Goal: Information Seeking & Learning: Find specific fact

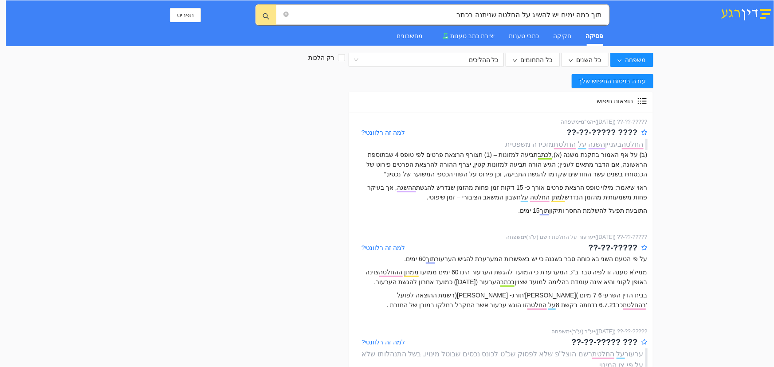
scroll to position [483, 0]
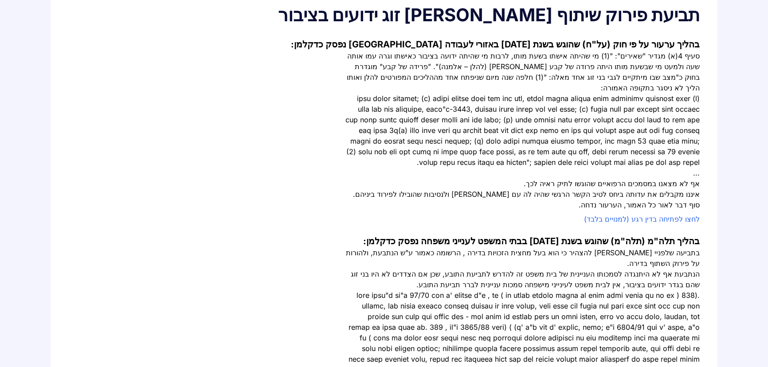
scroll to position [161, 0]
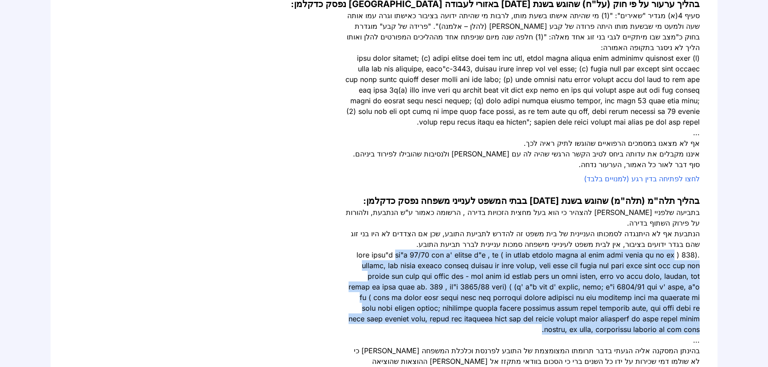
drag, startPoint x: 635, startPoint y: 244, endPoint x: 381, endPoint y: 309, distance: 262.3
click at [381, 309] on div at bounding box center [522, 292] width 355 height 85
copy div "בע"א 52/80 שחר נ' פרידמן פ"ד , לח ( מי שטוען לשיתוף בנכסי בן הזוג בנכס הרשום רק…"
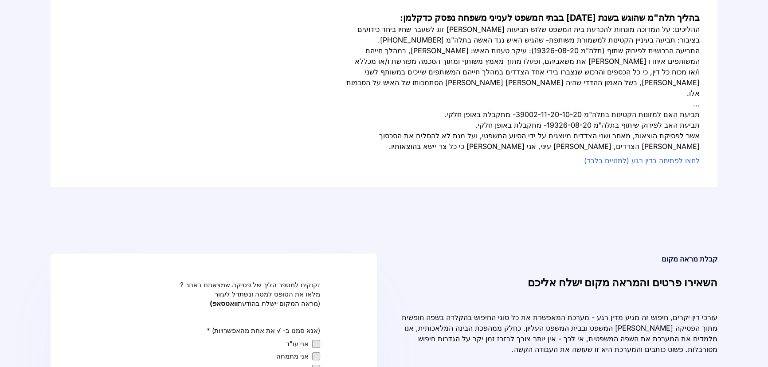
scroll to position [645, 0]
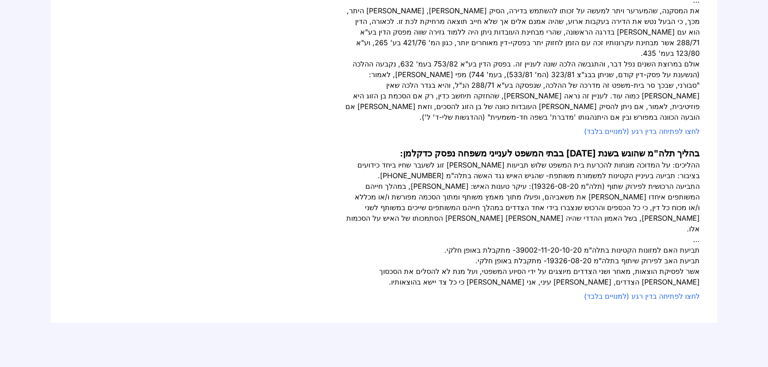
click at [653, 292] on link "לחצו לפתיחה בדין רגע (למנויים בלבד)" at bounding box center [642, 296] width 116 height 9
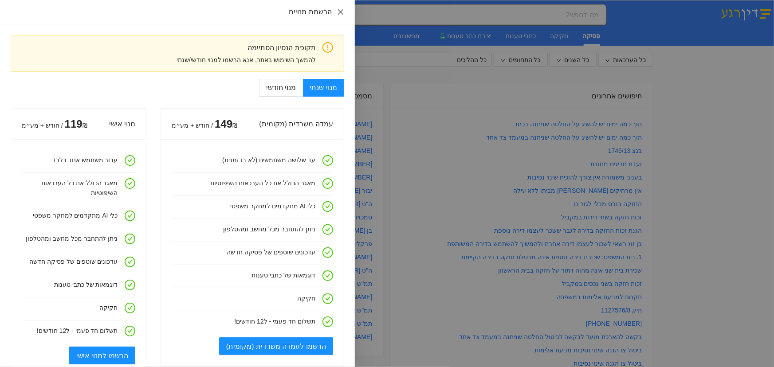
click at [339, 12] on icon "close" at bounding box center [340, 11] width 7 height 7
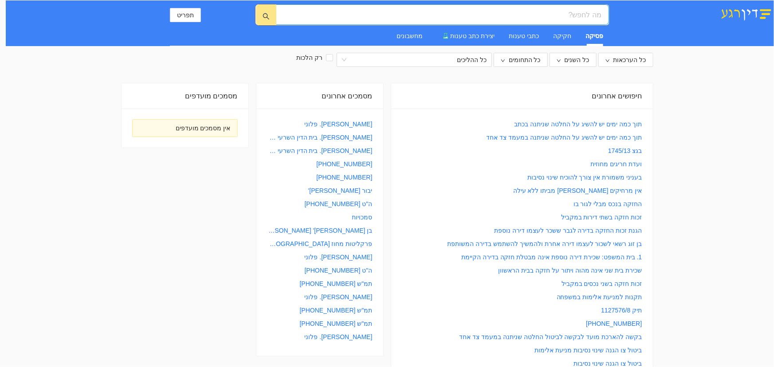
click at [555, 16] on input "search" at bounding box center [445, 14] width 311 height 11
click at [570, 180] on link "בעניני משמורת אין צורך להוכיח שינוי נסיבות" at bounding box center [584, 177] width 114 height 10
type input "בעניני משמורת אין צורך להוכיח שינוי נסיבות"
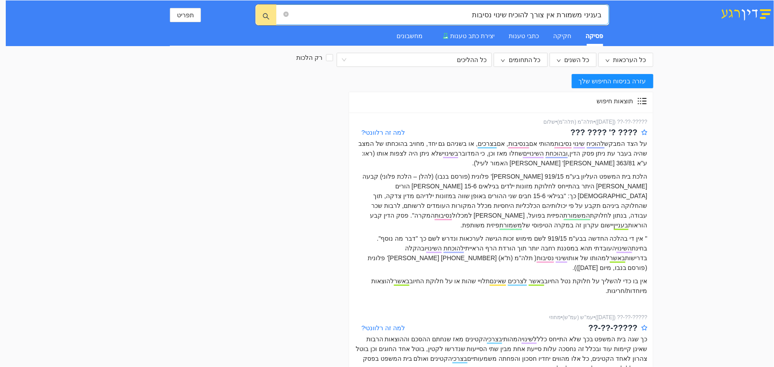
click at [446, 16] on input "בעניני משמורת אין צורך להוכיח שינוי נסיבות" at bounding box center [445, 14] width 311 height 11
drag, startPoint x: 472, startPoint y: 16, endPoint x: 647, endPoint y: 17, distance: 175.1
click at [644, 16] on div "בעניני משמורת אין צורך להוכיח שינוי נסיבות בעניני משמורת אין צורך להוכיח שינוי …" at bounding box center [390, 23] width 768 height 46
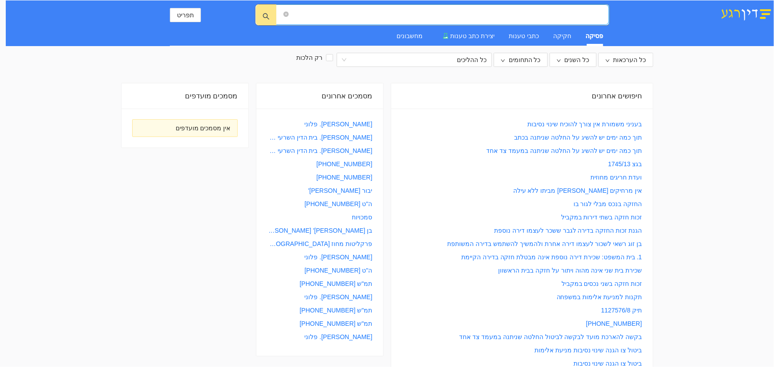
click at [404, 16] on input "search" at bounding box center [445, 14] width 311 height 11
click at [526, 15] on input "חזקת שיתוף בנכסים אצל יועים בציבור שבחרו שלא לנישא" at bounding box center [445, 14] width 311 height 11
type input "חזקת שיתוף בנכסים אצל ידועים בציבור שבחרו שלא להינשא"
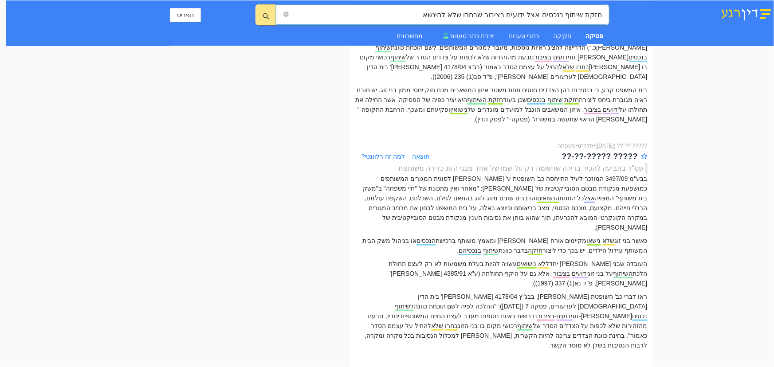
scroll to position [201, 0]
